Goal: Understand process/instructions

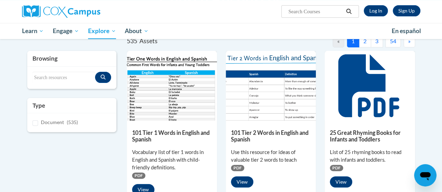
scroll to position [105, 0]
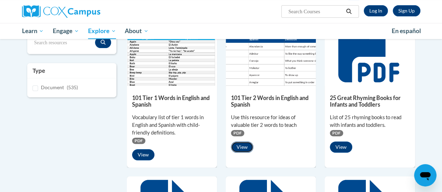
click at [250, 149] on button "View" at bounding box center [242, 147] width 22 height 11
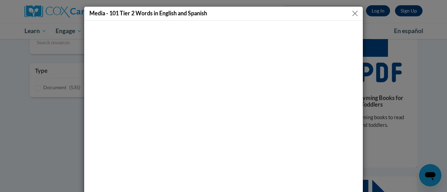
click at [351, 12] on button "Close" at bounding box center [355, 13] width 9 height 9
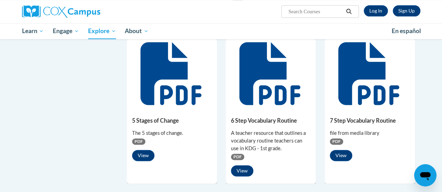
scroll to position [419, 0]
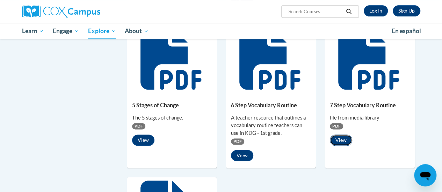
click at [344, 139] on button "View" at bounding box center [341, 140] width 22 height 11
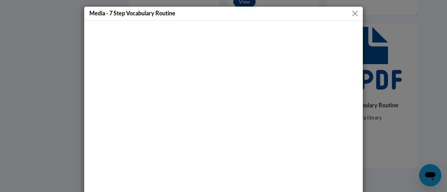
click at [353, 13] on button "Close" at bounding box center [355, 13] width 9 height 9
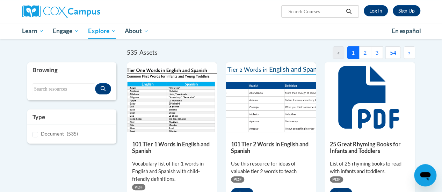
scroll to position [35, 0]
